Goal: Navigation & Orientation: Find specific page/section

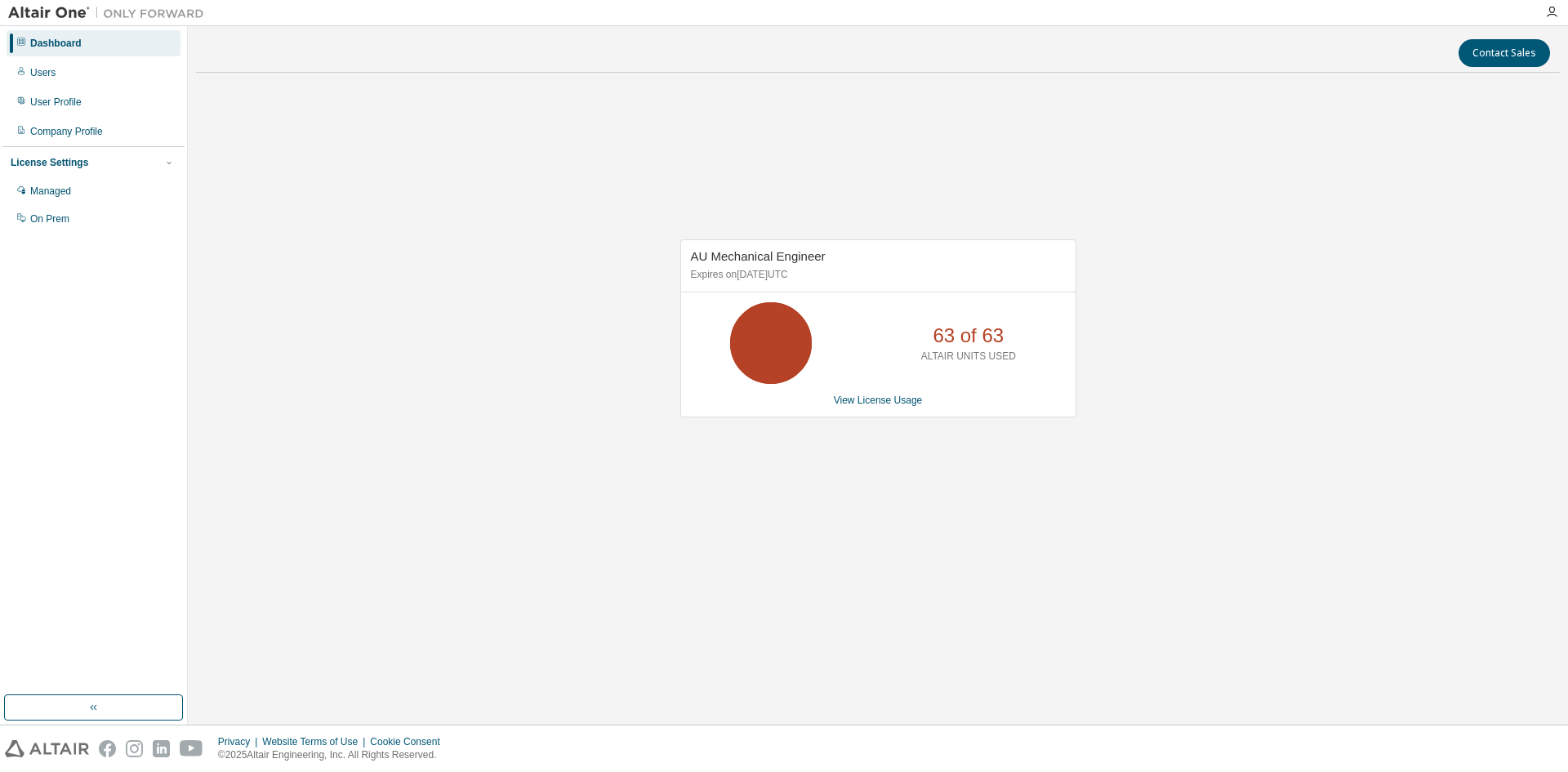
drag, startPoint x: 438, startPoint y: 67, endPoint x: 0, endPoint y: 401, distance: 550.8
